Goal: Transaction & Acquisition: Obtain resource

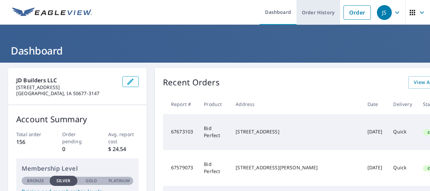
click at [309, 14] on link "Order History" at bounding box center [318, 12] width 44 height 25
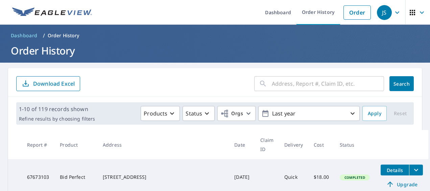
click at [272, 83] on input "text" at bounding box center [328, 83] width 112 height 19
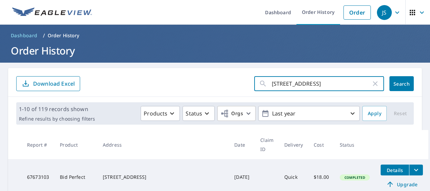
type input "205 Summit Drive"
click at [400, 87] on button "Search" at bounding box center [401, 83] width 24 height 15
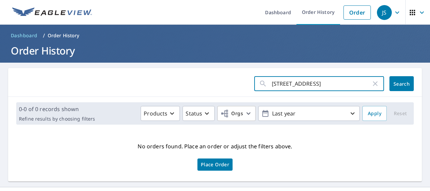
click at [337, 83] on input "205 Summit Drive" at bounding box center [321, 83] width 99 height 19
type input "205 Summit Drive NE"
click button "Search" at bounding box center [401, 83] width 24 height 15
drag, startPoint x: 337, startPoint y: 83, endPoint x: 247, endPoint y: 98, distance: 91.1
click at [247, 98] on div "205 Summit Drive NE ​ Search 0-0 of 0 records shown Refine results by choosing …" at bounding box center [215, 124] width 414 height 113
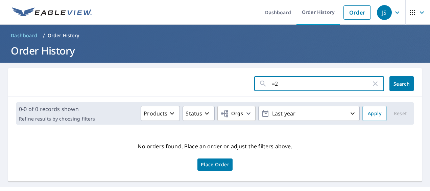
type input "="
type input "205 Summit"
click button "Search" at bounding box center [401, 83] width 24 height 15
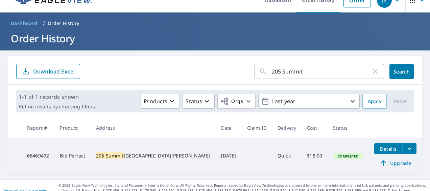
scroll to position [17, 0]
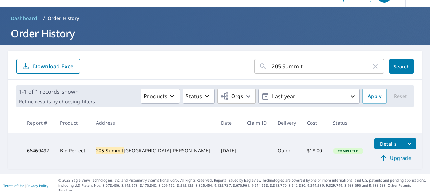
click at [406, 143] on icon "filesDropdownBtn-66469492" at bounding box center [410, 143] width 8 height 8
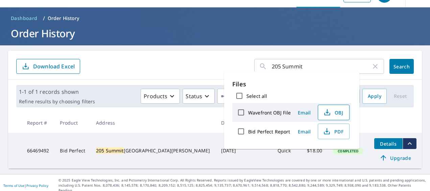
click at [341, 113] on span "OBJ" at bounding box center [333, 112] width 22 height 8
drag, startPoint x: 201, startPoint y: 12, endPoint x: 204, endPoint y: 22, distance: 10.0
click at [201, 12] on header "Dashboard / Order History Order History" at bounding box center [215, 26] width 430 height 38
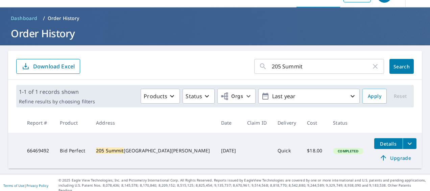
click at [378, 143] on span "Details" at bounding box center [388, 143] width 20 height 6
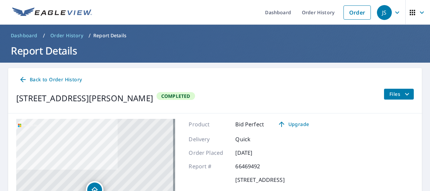
click at [405, 96] on icon "filesDropdownBtn-66469492" at bounding box center [407, 94] width 8 height 8
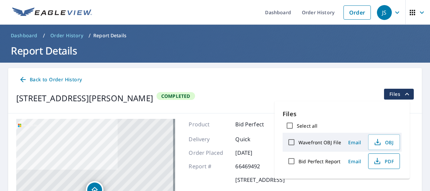
click at [388, 161] on span "PDF" at bounding box center [383, 161] width 22 height 8
